Goal: Transaction & Acquisition: Subscribe to service/newsletter

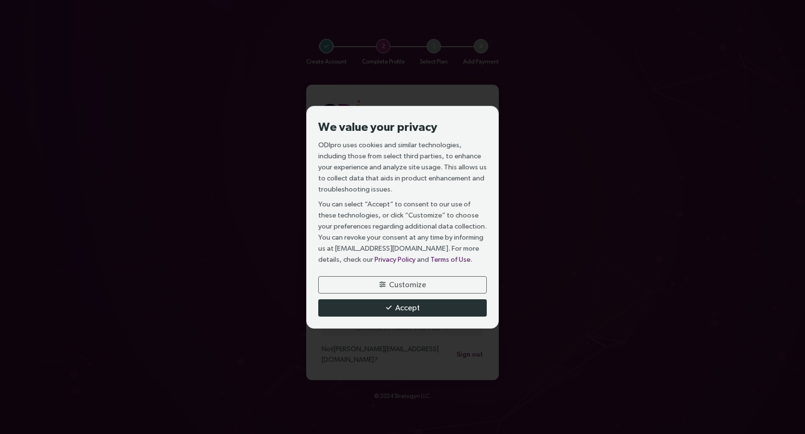
click at [446, 308] on button "Accept" at bounding box center [402, 308] width 169 height 17
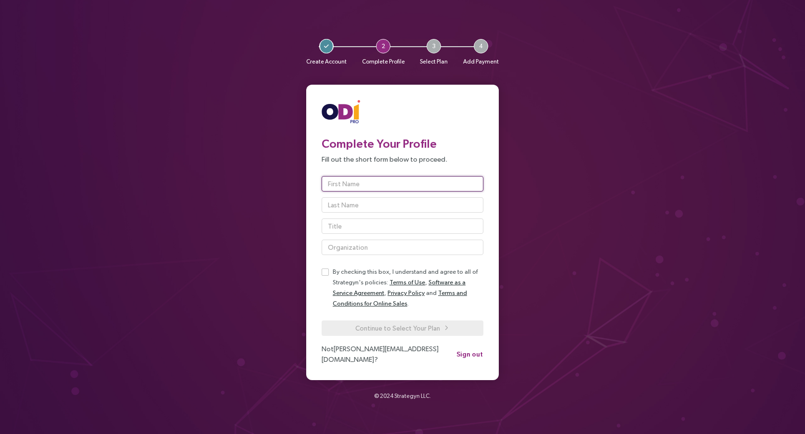
click at [403, 192] on input "text" at bounding box center [403, 183] width 162 height 15
type input "Mare"
type input "[PERSON_NAME]"
type input "Eppendorf SE"
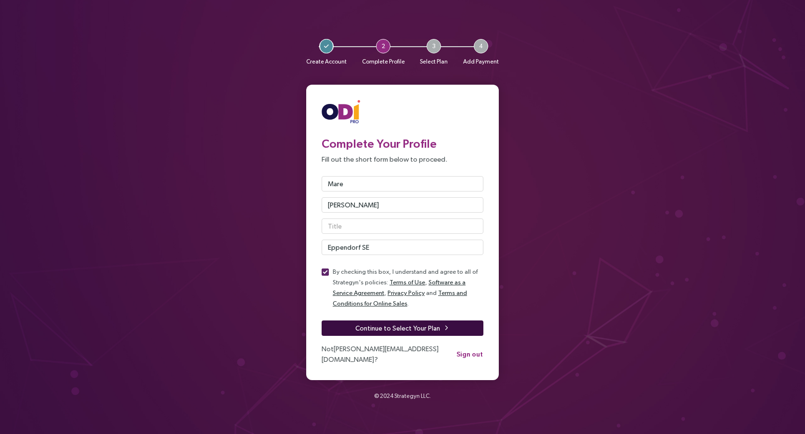
click at [408, 333] on span "Continue to Select Your Plan" at bounding box center [397, 328] width 85 height 11
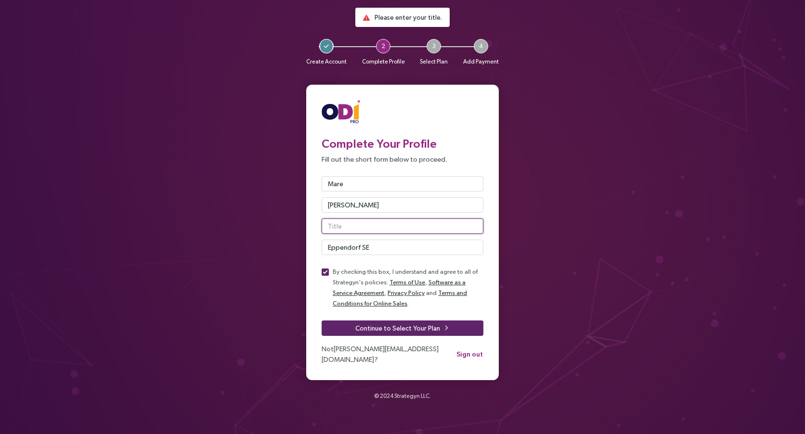
click at [351, 230] on input "text" at bounding box center [403, 226] width 162 height 15
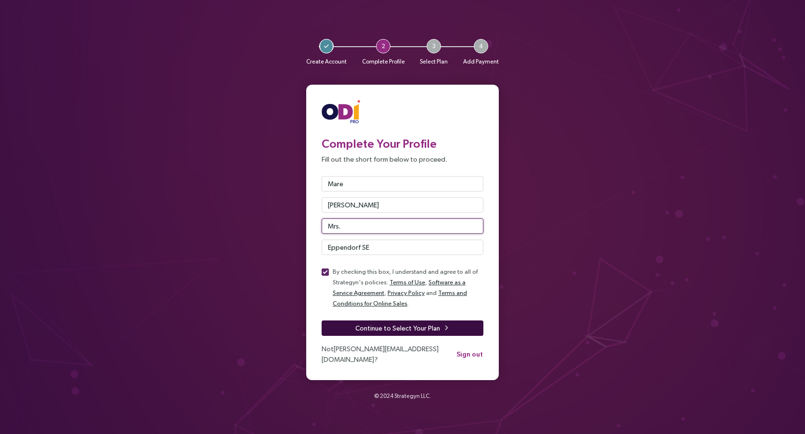
type input "Mrs."
click at [464, 328] on button "Continue to Select Your Plan" at bounding box center [403, 328] width 162 height 15
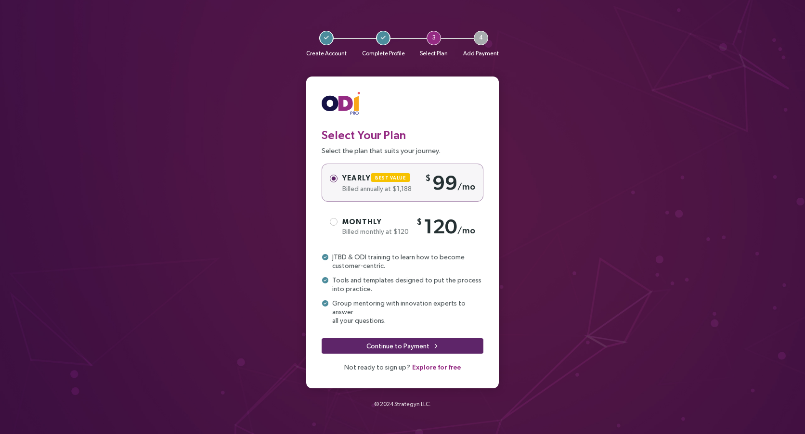
click at [338, 225] on label "Monthly Billed monthly at $120 $ 120 /mo" at bounding box center [403, 227] width 162 height 38
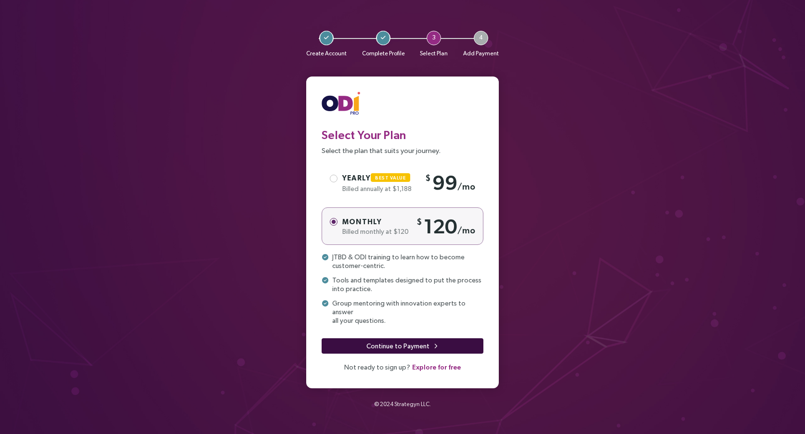
click at [472, 339] on button "Continue to Payment" at bounding box center [403, 346] width 162 height 15
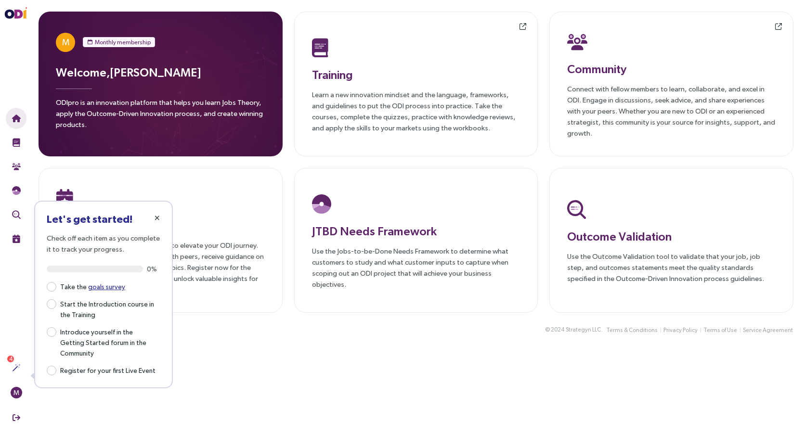
click at [159, 220] on icon "button" at bounding box center [157, 218] width 5 height 7
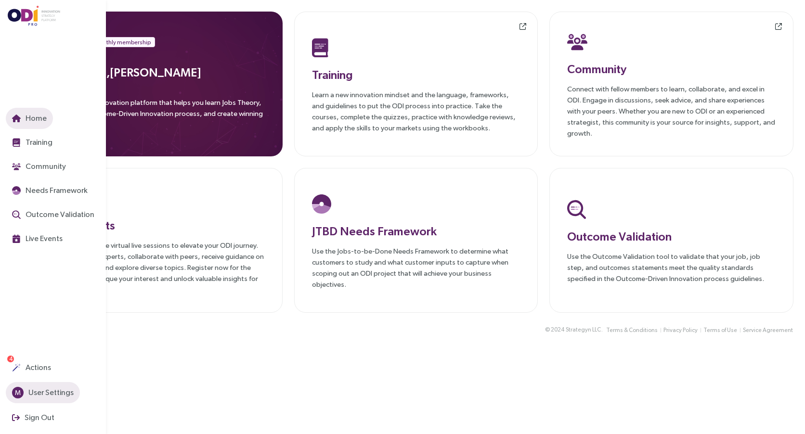
click at [52, 388] on span "User Settings" at bounding box center [49, 393] width 47 height 12
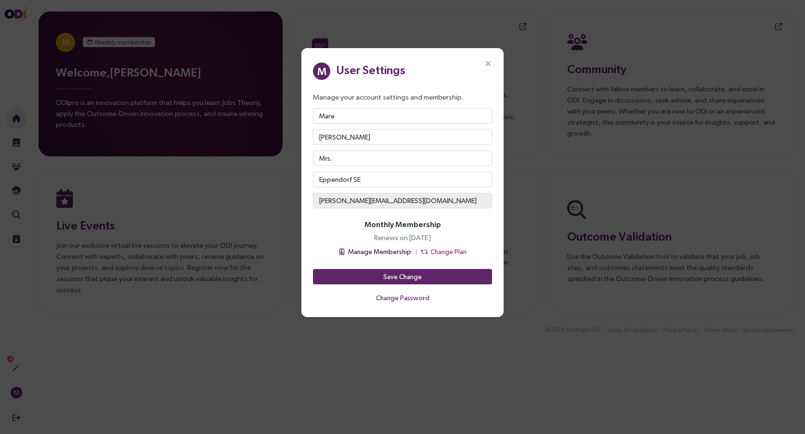
click at [400, 251] on span "Manage Membership" at bounding box center [379, 252] width 63 height 11
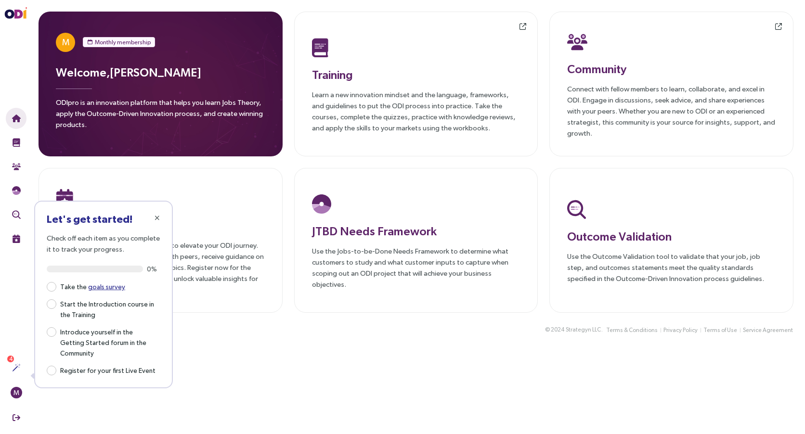
click at [343, 355] on main "M Monthly membership Welcome, Mare Schulte ODIpro is an innovation platform tha…" at bounding box center [416, 217] width 778 height 434
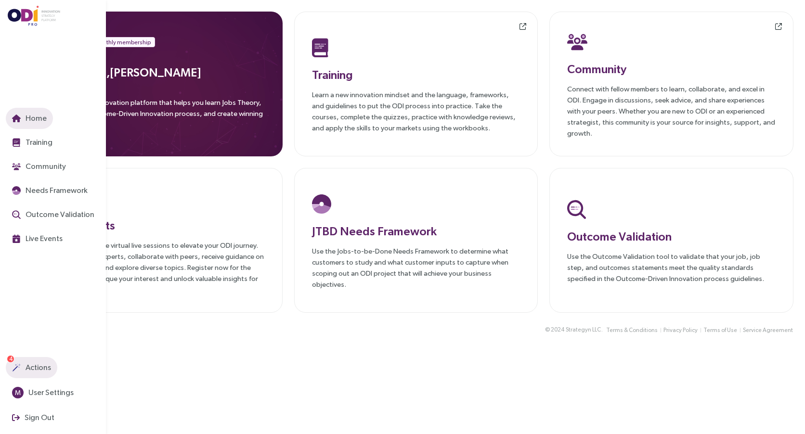
click at [15, 364] on img "button" at bounding box center [16, 368] width 9 height 9
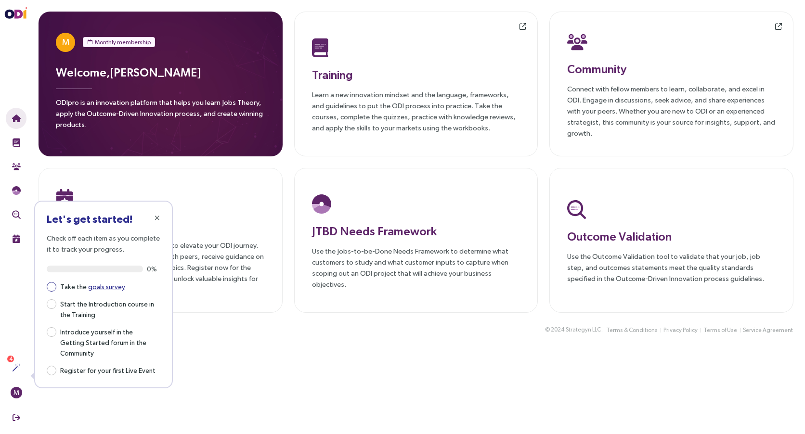
click at [109, 287] on link "goals survey" at bounding box center [106, 287] width 37 height 8
